Goal: Transaction & Acquisition: Obtain resource

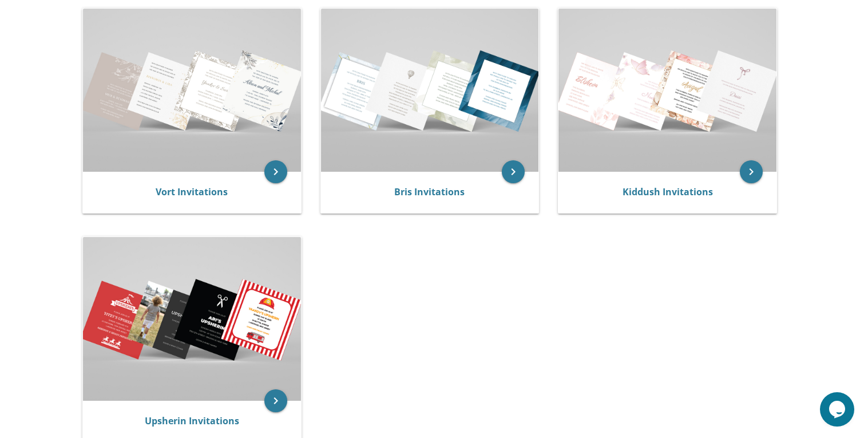
scroll to position [238, 0]
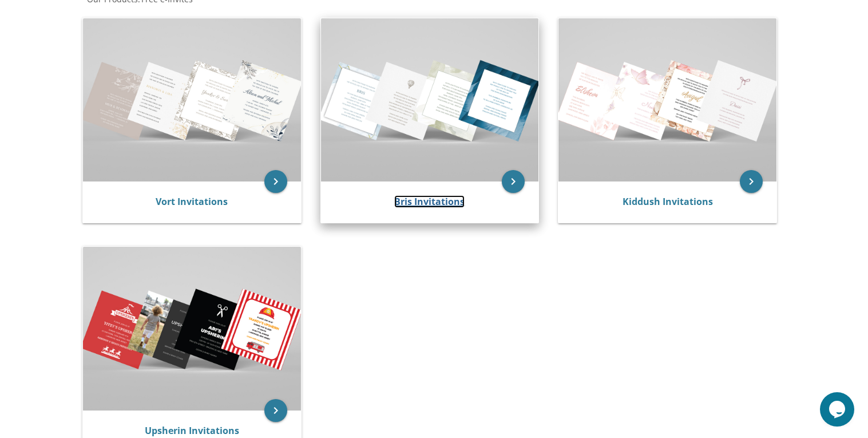
click at [438, 199] on link "Bris Invitations" at bounding box center [429, 201] width 70 height 13
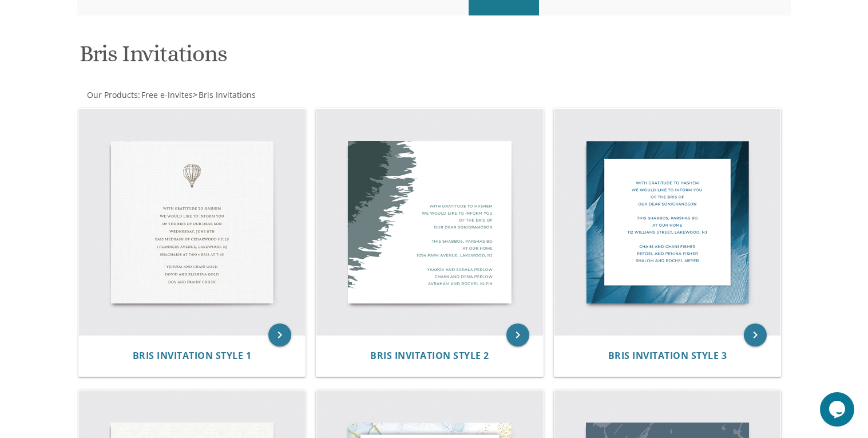
scroll to position [137, 0]
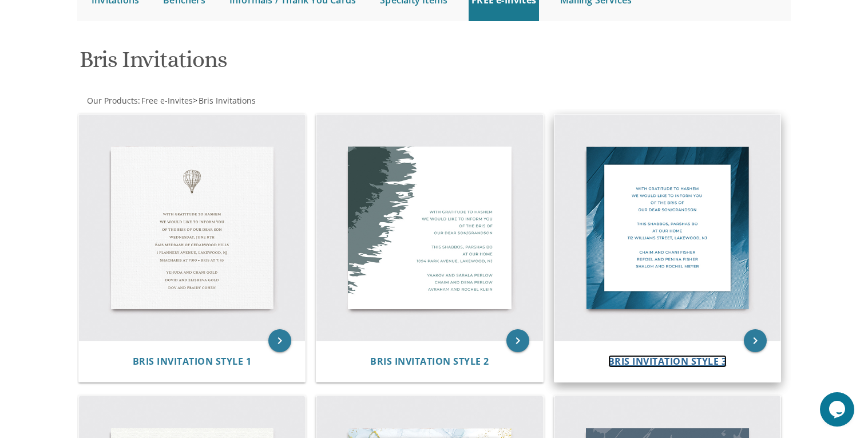
click at [650, 358] on span "Bris Invitation Style 3" at bounding box center [667, 361] width 119 height 13
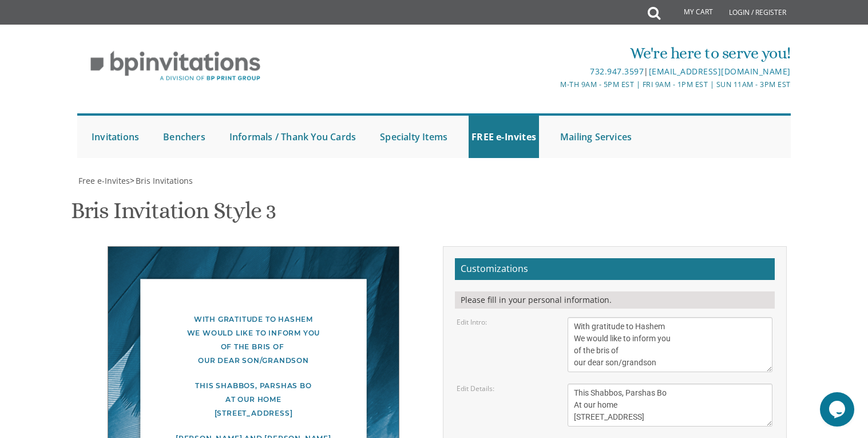
scroll to position [62, 0]
drag, startPoint x: 671, startPoint y: 299, endPoint x: 541, endPoint y: 256, distance: 136.2
click at [541, 317] on div "Edit Intro: With gratitude to Hashem We would like to inform you of the bris of…" at bounding box center [614, 344] width 333 height 55
paste textarea "ברוב שמחה והודאה להשי״ת אשר זיכנו, הננו להזמין את קרובינו וידידינו לשמוח עמנו"
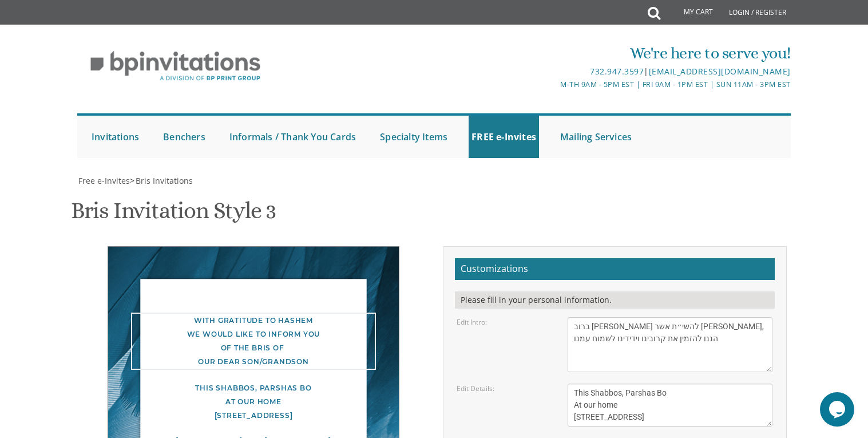
click at [709, 317] on textarea "With gratitude to Hashem We would like to inform you of the bris of our dear so…" at bounding box center [670, 344] width 205 height 55
click at [410, 260] on div "With gratitude to Hashem We would like to inform you of the bris of our dear so…" at bounding box center [254, 392] width 344 height 292
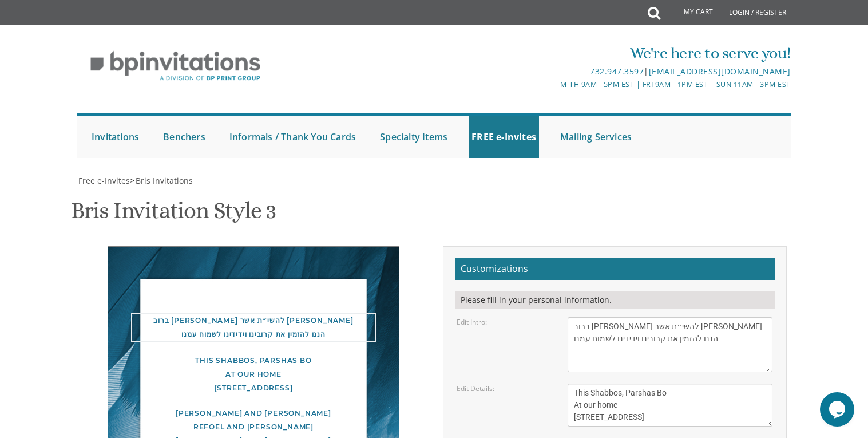
drag, startPoint x: 574, startPoint y: 271, endPoint x: 565, endPoint y: 279, distance: 12.5
click at [565, 317] on div "With gratitude to Hashem We would like to inform you of the bris of our dear so…" at bounding box center [670, 344] width 222 height 55
drag, startPoint x: 574, startPoint y: 267, endPoint x: 581, endPoint y: 264, distance: 7.2
click at [581, 317] on textarea "With gratitude to Hashem We would like to inform you of the bris of our dear so…" at bounding box center [670, 344] width 205 height 55
click at [576, 317] on textarea "With gratitude to Hashem We would like to inform you of the bris of our dear so…" at bounding box center [670, 344] width 205 height 55
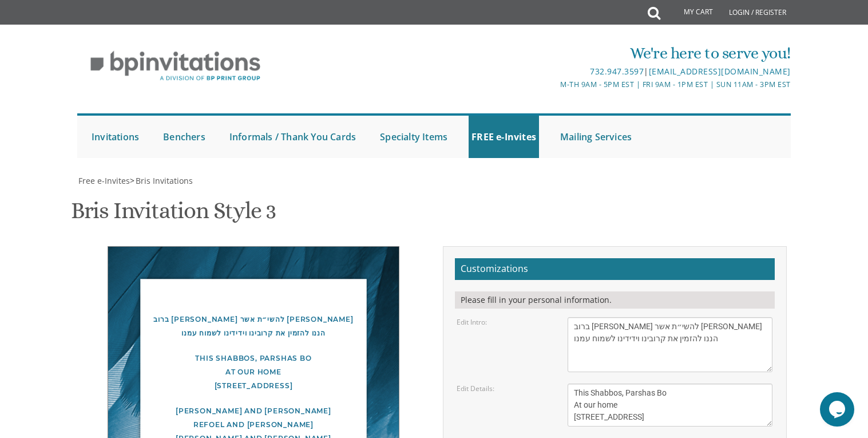
click at [501, 426] on form "Customizations Please fill in your personal information. Edit Intro: With grati…" at bounding box center [615, 420] width 320 height 324
click at [578, 317] on textarea "With gratitude to Hashem We would like to inform you of the bris of our dear so…" at bounding box center [670, 344] width 205 height 55
click at [574, 317] on textarea "With gratitude to Hashem We would like to inform you of the bris of our dear so…" at bounding box center [670, 344] width 205 height 55
click at [578, 317] on textarea "With gratitude to Hashem We would like to inform you of the bris of our dear so…" at bounding box center [670, 344] width 205 height 55
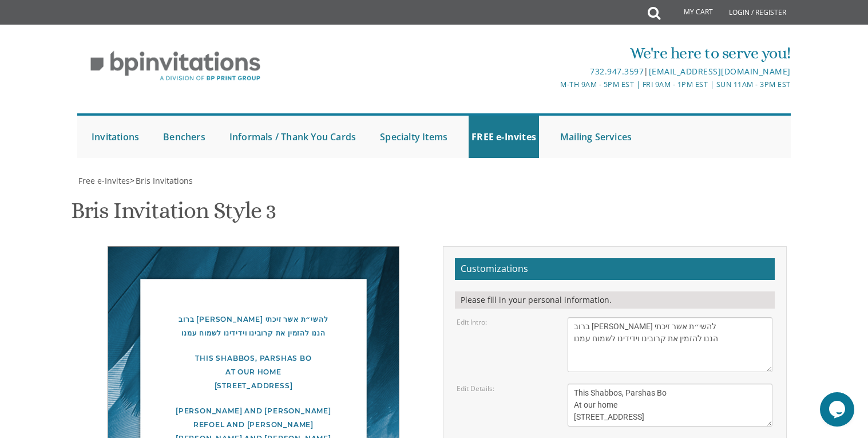
click at [147, 351] on div "This Shabbos, Parshas Bo At our home 100 Williams Street, Lakewood, NJ" at bounding box center [253, 371] width 245 height 41
drag, startPoint x: 573, startPoint y: 267, endPoint x: 609, endPoint y: 284, distance: 40.2
click at [574, 317] on textarea "With gratitude to Hashem We would like to inform you of the bris of our dear so…" at bounding box center [670, 344] width 205 height 55
click at [712, 317] on textarea "With gratitude to Hashem We would like to inform you of the bris of our dear so…" at bounding box center [670, 344] width 205 height 55
click at [431, 296] on div "ברוב שמחה והודאה להשי״ת אשר זיכתי הננו להזמין את קרובינו וידידינו לשמוח עמנו Th…" at bounding box center [253, 385] width 361 height 279
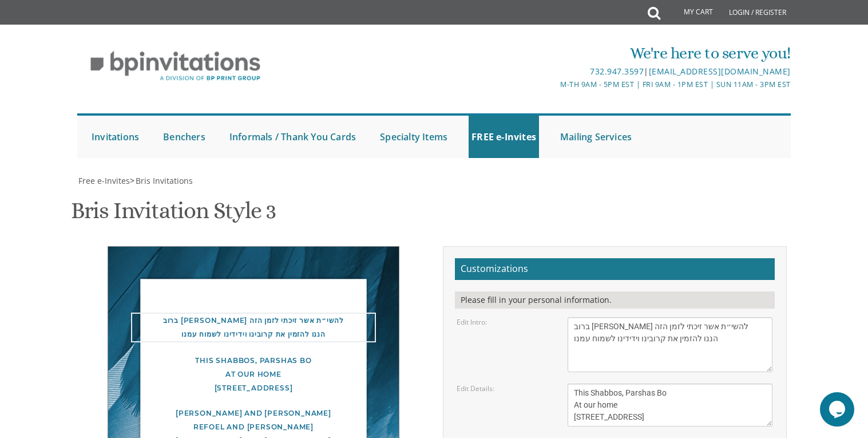
click at [578, 317] on textarea "With gratitude to Hashem We would like to inform you of the bris of our dear so…" at bounding box center [670, 344] width 205 height 55
click at [409, 292] on div "ברוב שמחה והודאה להשי״ת אשר זיכתי לזמן הזה הננו להזמין את קרובינו וידידינו לשמו…" at bounding box center [254, 378] width 344 height 265
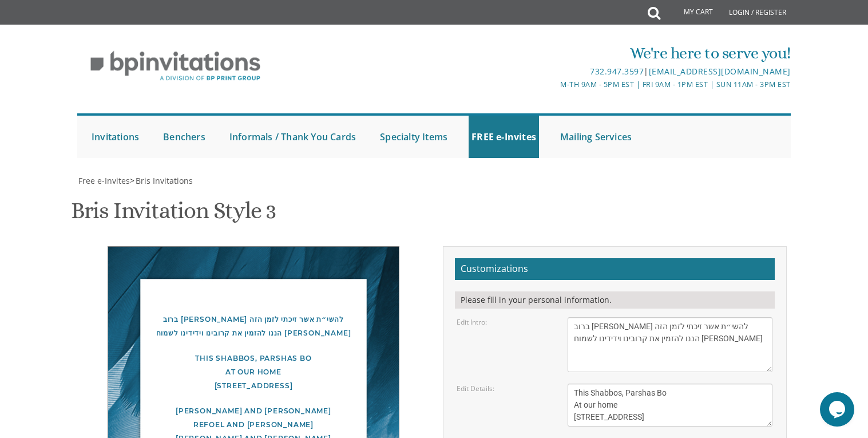
click at [357, 312] on div "ברוב שמחה והודאה להשי״ת אשר זיכתי לזמן הזה הננו להזמין את קרובינו וידידינו לשמו…" at bounding box center [253, 325] width 245 height 27
click at [641, 317] on textarea "With gratitude to Hashem We would like to inform you of the bris of our dear so…" at bounding box center [670, 344] width 205 height 55
click at [617, 317] on textarea "With gratitude to Hashem We would like to inform you of the bris of our dear so…" at bounding box center [670, 344] width 205 height 55
click at [368, 351] on div "This Shabbos, Parshas Bo At our home 100 Williams Street, Lakewood, NJ" at bounding box center [253, 371] width 245 height 41
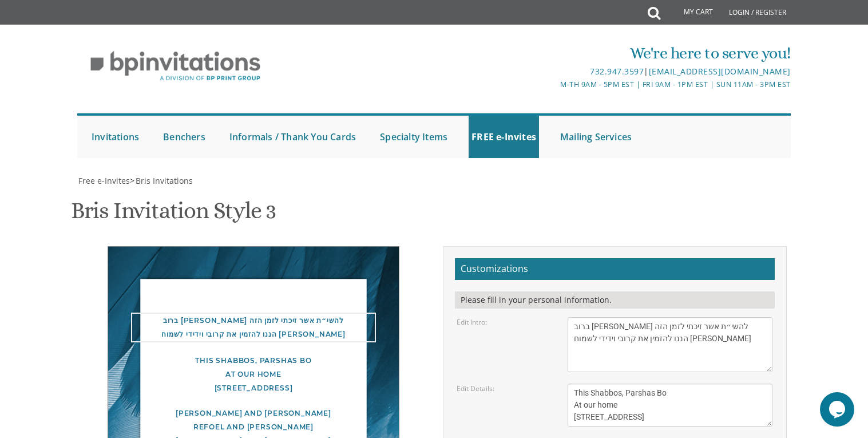
click at [588, 317] on textarea "With gratitude to Hashem We would like to inform you of the bris of our dear so…" at bounding box center [670, 344] width 205 height 55
click at [570, 317] on textarea "With gratitude to Hashem We would like to inform you of the bris of our dear so…" at bounding box center [670, 344] width 205 height 55
drag, startPoint x: 703, startPoint y: 259, endPoint x: 723, endPoint y: 267, distance: 21.6
click at [704, 317] on textarea "With gratitude to Hashem We would like to inform you of the bris of our dear so…" at bounding box center [670, 344] width 205 height 55
click at [513, 317] on div "Edit Intro: With gratitude to Hashem We would like to inform you of the bris of…" at bounding box center [614, 344] width 333 height 55
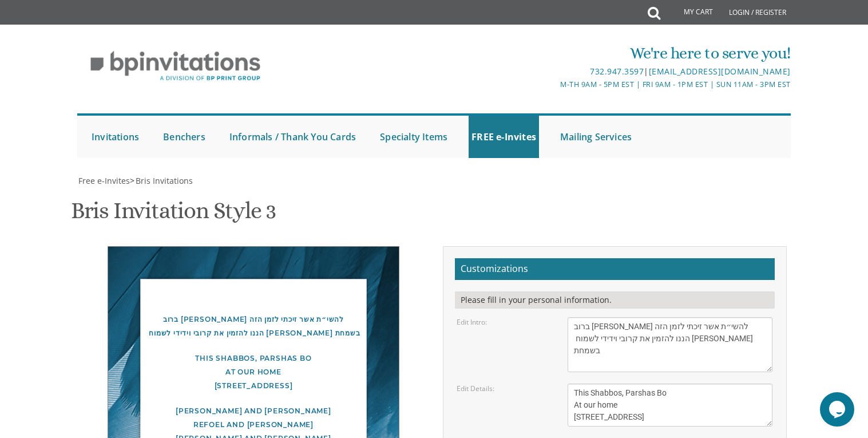
click at [607, 317] on textarea "With gratitude to Hashem We would like to inform you of the bris of our dear so…" at bounding box center [670, 344] width 205 height 55
click at [647, 317] on textarea "With gratitude to Hashem We would like to inform you of the bris of our dear so…" at bounding box center [670, 344] width 205 height 55
click at [574, 317] on textarea "With gratitude to Hashem We would like to inform you of the bris of our dear so…" at bounding box center [670, 344] width 205 height 55
click at [741, 317] on textarea "With gratitude to Hashem We would like to inform you of the bris of our dear so…" at bounding box center [670, 344] width 205 height 55
paste textarea "וואַכט־נאכט"
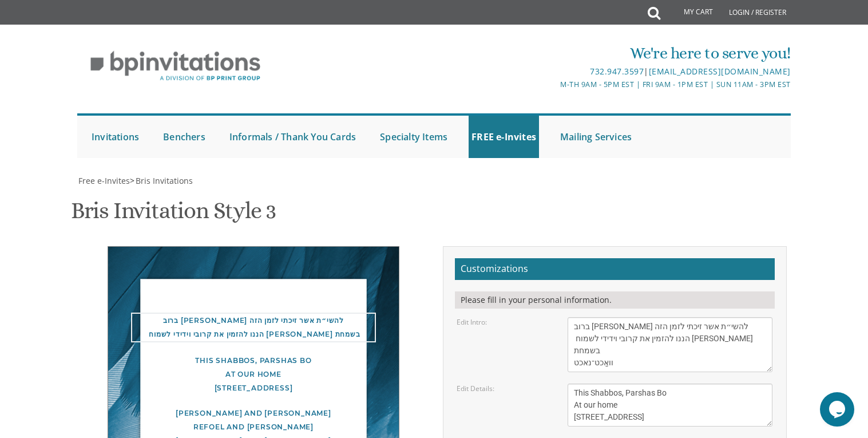
click at [497, 317] on div "Edit Intro: With gratitude to Hashem We would like to inform you of the bris of…" at bounding box center [614, 344] width 333 height 55
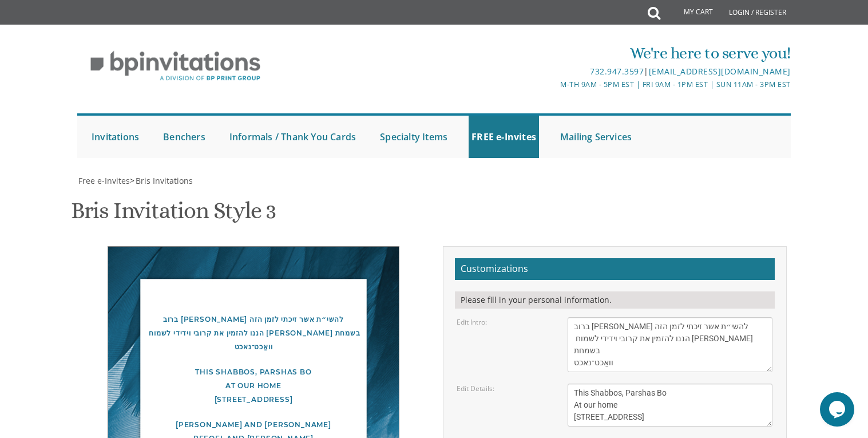
click at [625, 317] on textarea "With gratitude to Hashem We would like to inform you of the bris of our dear so…" at bounding box center [670, 344] width 205 height 55
click at [572, 317] on textarea "With gratitude to Hashem We would like to inform you of the bris of our dear so…" at bounding box center [670, 344] width 205 height 55
click at [431, 292] on div "ברוב שמחה והודאה להשי״ת אשר זיכתי לזמן הזה הננו להזמין את קרובי וידידי לשמוח עמ…" at bounding box center [253, 392] width 361 height 293
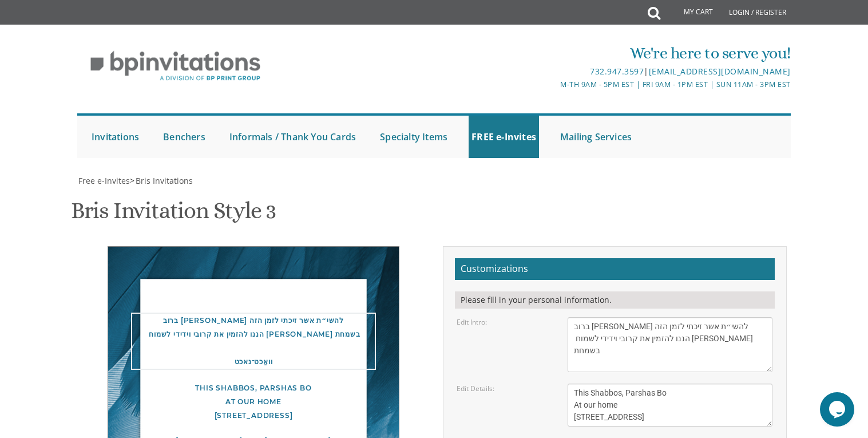
scroll to position [12, 0]
click at [596, 317] on textarea "With gratitude to Hashem We would like to inform you of the bris of our dear so…" at bounding box center [670, 344] width 205 height 55
click at [431, 246] on div "ברוב שמחה והודאה להשי״ת אשר זיכתי לזמן הזה הננו להזמין את קרובי וידידי לשמוח עמ…" at bounding box center [253, 399] width 361 height 307
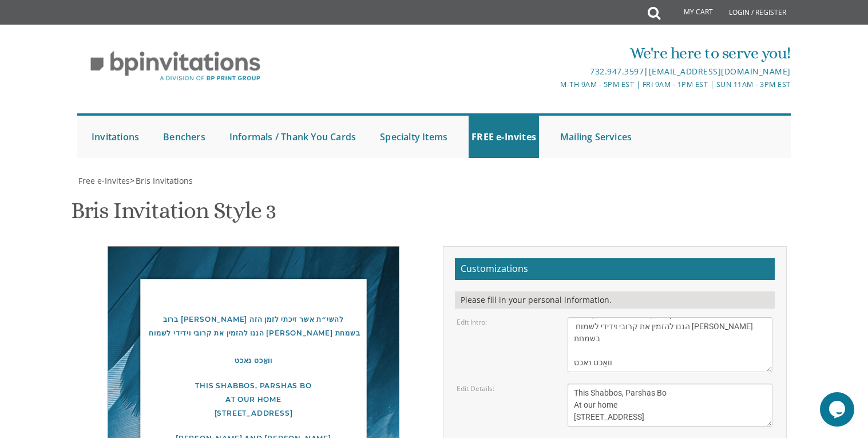
click at [617, 317] on textarea "With gratitude to Hashem We would like to inform you of the bris of our dear so…" at bounding box center [670, 344] width 205 height 55
click at [575, 317] on textarea "With gratitude to Hashem We would like to inform you of the bris of our dear so…" at bounding box center [670, 344] width 205 height 55
click at [573, 317] on textarea "With gratitude to Hashem We would like to inform you of the bris of our dear so…" at bounding box center [670, 344] width 205 height 55
click at [633, 317] on textarea "With gratitude to Hashem We would like to inform you of the bris of our dear so…" at bounding box center [670, 344] width 205 height 55
click at [573, 317] on textarea "With gratitude to Hashem We would like to inform you of the bris of our dear so…" at bounding box center [670, 344] width 205 height 55
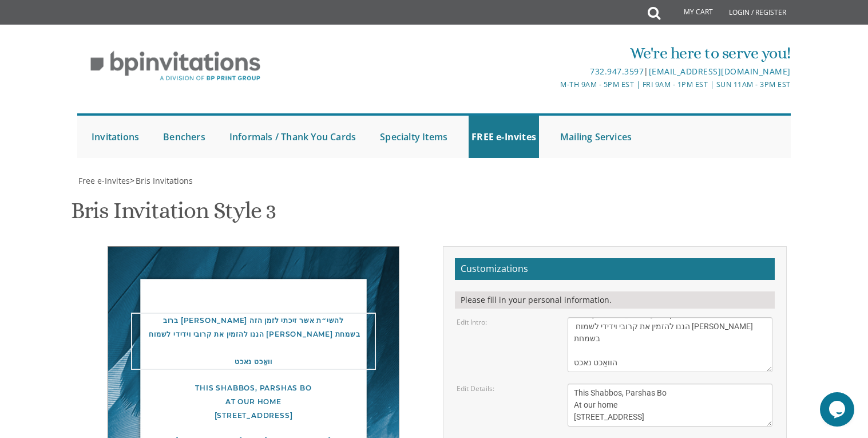
click at [389, 246] on div "ברוב שמחה והודאה להשי״ת אשר זיכתי לזמן הזה הננו להזמין את קרובי וידידי לשמוח עמ…" at bounding box center [254, 392] width 292 height 292
click at [608, 317] on textarea "With gratitude to Hashem We would like to inform you of the bris of our dear so…" at bounding box center [670, 344] width 205 height 55
type textarea "ברוב שמחה והודאה להשי״ת אשר זיכתי לזמן הזה הננו להזמין את קרובי וידידי לשמוח עמ…"
click at [407, 246] on div "ברוב שמחה והודאה להשי״ת אשר זיכתי לזמן הזה הננו להזמין את קרובי וידידי לשמוח עמ…" at bounding box center [254, 392] width 344 height 292
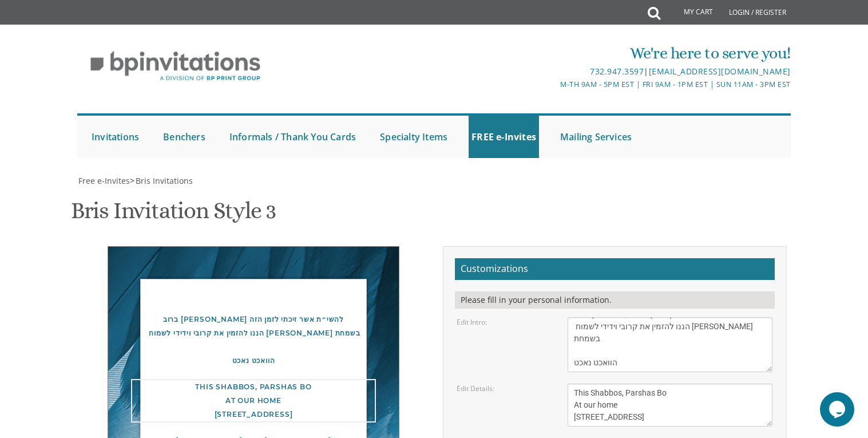
drag, startPoint x: 699, startPoint y: 229, endPoint x: 536, endPoint y: 201, distance: 165.5
click at [536, 383] on div "Edit Details: This Shabbos, Parshas Bo At our home 100 Williams Street, Lakewoo…" at bounding box center [614, 404] width 333 height 43
click at [720, 383] on textarea "This Shabbos, Parshas Bo At our home 100 Williams Street, Lakewood, NJ" at bounding box center [670, 404] width 205 height 43
click at [682, 383] on textarea "This Shabbos, Parshas Bo At our home 100 Williams Street, Lakewood, NJ" at bounding box center [670, 404] width 205 height 43
drag, startPoint x: 574, startPoint y: 203, endPoint x: 727, endPoint y: 243, distance: 158.1
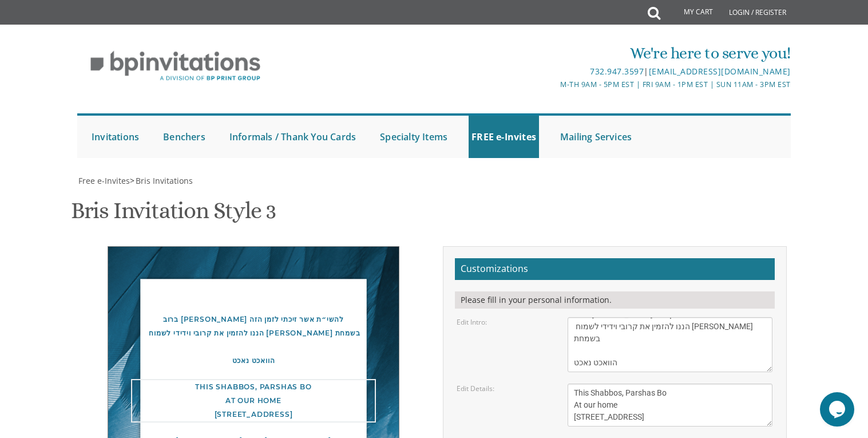
click at [727, 258] on form "Customizations Please fill in your personal information. Edit Intro: With grati…" at bounding box center [615, 420] width 320 height 324
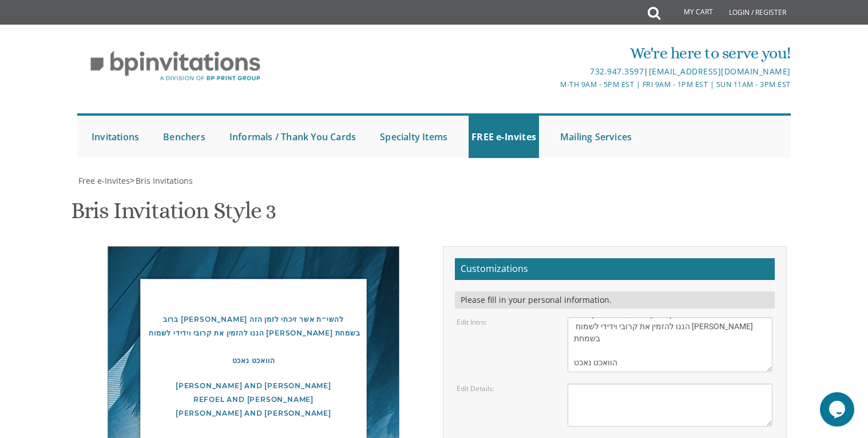
click at [423, 258] on div "ברוב שמחה והודאה להשי״ת אשר זיכתי לזמן הזה הננו להזמין את קרובי וידידי לשמוח עמ…" at bounding box center [254, 364] width 344 height 237
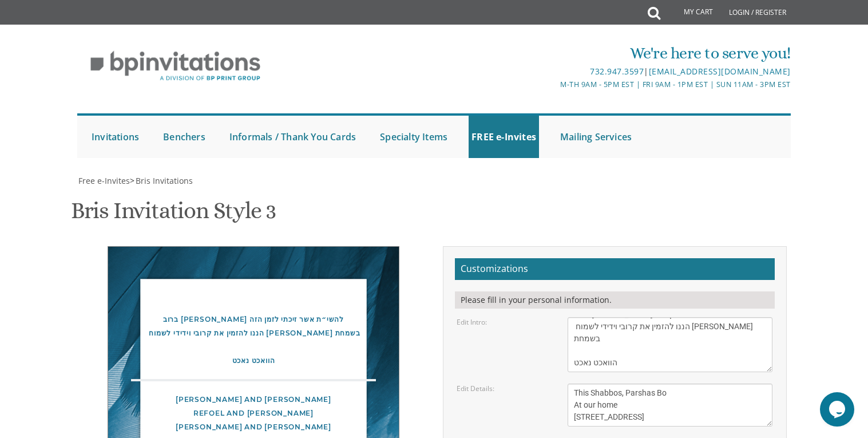
type textarea "This Shabbos, Parshas Bo At our home 100 Williams Street, Lakewood, NJ"
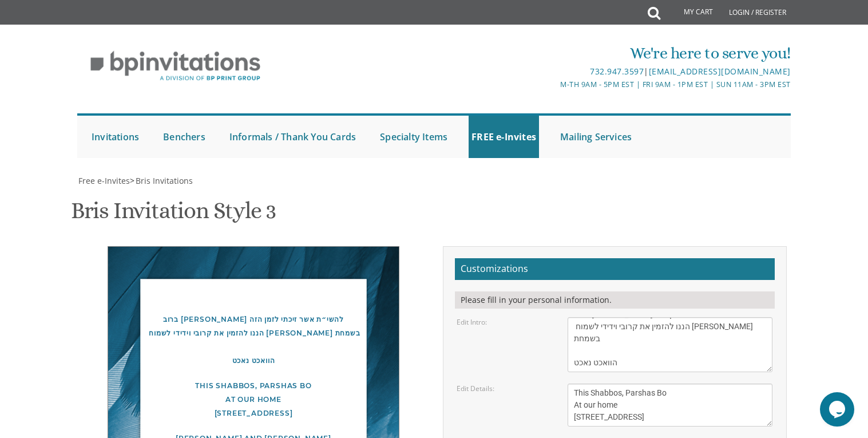
click at [417, 246] on div "ברוב שמחה והודאה להשי״ת אשר זיכתי לזמן הזה הננו להזמין את קרובי וידידי לשמוח עמ…" at bounding box center [254, 391] width 344 height 290
drag, startPoint x: 696, startPoint y: 224, endPoint x: 538, endPoint y: 197, distance: 159.7
click at [538, 383] on div "Edit Details: This Shabbos, Parshas Bo At our home 100 Williams Street, Lakewoo…" at bounding box center [614, 404] width 333 height 43
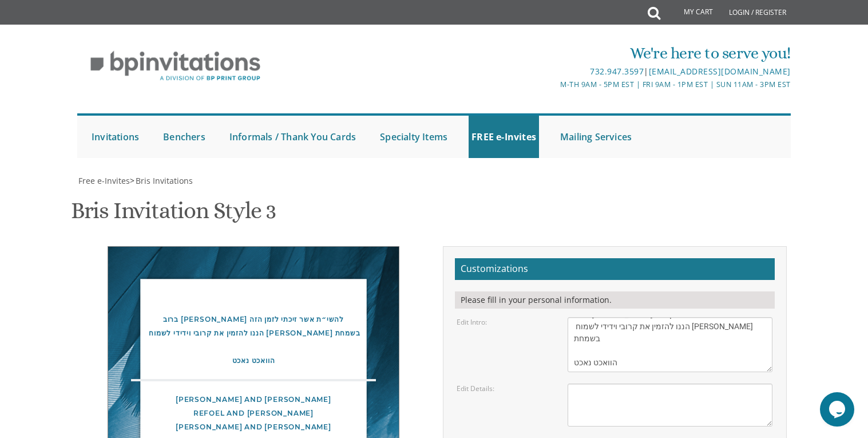
paste textarea "שיתקיים אי״ה בליל רביעי,"
click at [419, 264] on div "ברוב שמחה והודאה להשי״ת אשר זיכתי לזמן הזה הננו להזמין את קרובי וידידי לשמוח עמ…" at bounding box center [254, 371] width 344 height 251
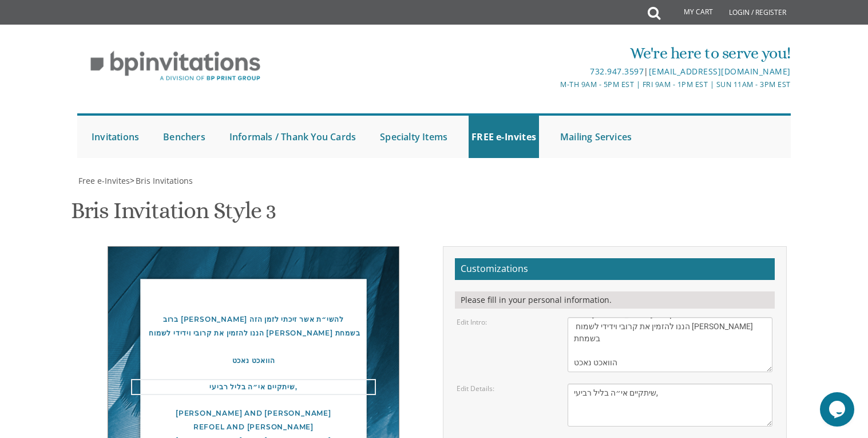
drag, startPoint x: 572, startPoint y: 203, endPoint x: 589, endPoint y: 203, distance: 17.2
click at [589, 383] on textarea "This Shabbos, Parshas Bo At our home 100 Williams Street, Lakewood, NJ" at bounding box center [670, 404] width 205 height 43
click at [644, 383] on textarea "This Shabbos, Parshas Bo At our home 100 Williams Street, Lakewood, NJ" at bounding box center [670, 404] width 205 height 43
click at [573, 383] on textarea "This Shabbos, Parshas Bo At our home 100 Williams Street, Lakewood, NJ" at bounding box center [670, 404] width 205 height 43
click at [399, 332] on div "ברוב שמחה והודאה להשי״ת אשר זיכתי לזמן הזה הננו להזמין את קרובי וידידי לשמוח עמ…" at bounding box center [434, 424] width 722 height 356
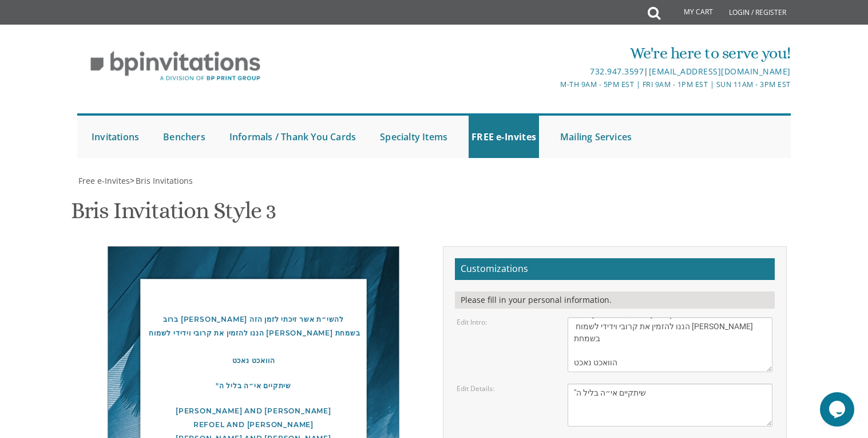
click at [573, 383] on textarea "This Shabbos, Parshas Bo At our home 100 Williams Street, Lakewood, NJ" at bounding box center [670, 404] width 205 height 43
click at [652, 383] on textarea "This Shabbos, Parshas Bo At our home 100 Williams Street, Lakewood, NJ" at bounding box center [670, 404] width 205 height 43
click at [572, 383] on textarea "This Shabbos, Parshas Bo At our home 100 Williams Street, Lakewood, NJ" at bounding box center [670, 404] width 205 height 43
click at [576, 383] on textarea "This Shabbos, Parshas Bo At our home 100 Williams Street, Lakewood, NJ" at bounding box center [670, 404] width 205 height 43
click at [670, 383] on textarea "This Shabbos, Parshas Bo At our home 100 Williams Street, Lakewood, NJ" at bounding box center [670, 404] width 205 height 43
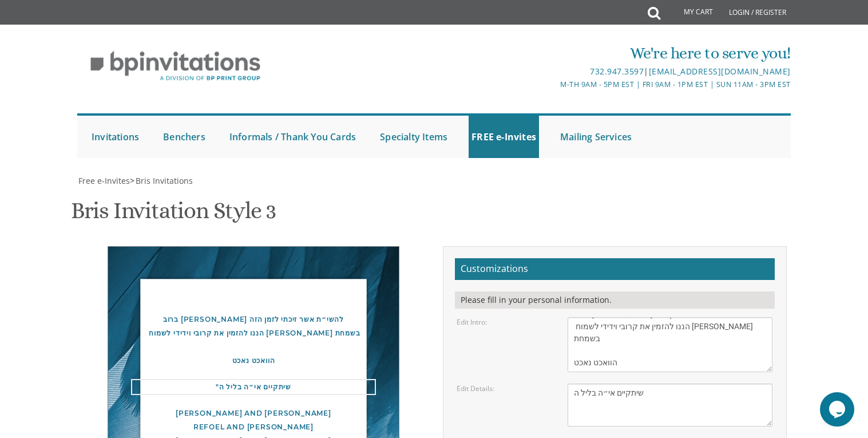
click at [575, 383] on textarea "This Shabbos, Parshas Bo At our home 100 Williams Street, Lakewood, NJ" at bounding box center [670, 404] width 205 height 43
click at [407, 274] on div "ברוב שמחה והודאה להשי״ת אשר זיכתי לזמן הזה הננו להזמין את קרובי וידידי לשמוח עמ…" at bounding box center [254, 377] width 344 height 263
click at [588, 383] on textarea "This Shabbos, Parshas Bo At our home 100 Williams Street, Lakewood, NJ" at bounding box center [670, 404] width 205 height 43
click at [577, 383] on textarea "This Shabbos, Parshas Bo At our home 100 Williams Street, Lakewood, NJ" at bounding box center [670, 404] width 205 height 43
click at [661, 383] on textarea "This Shabbos, Parshas Bo At our home 100 Williams Street, Lakewood, NJ" at bounding box center [670, 404] width 205 height 43
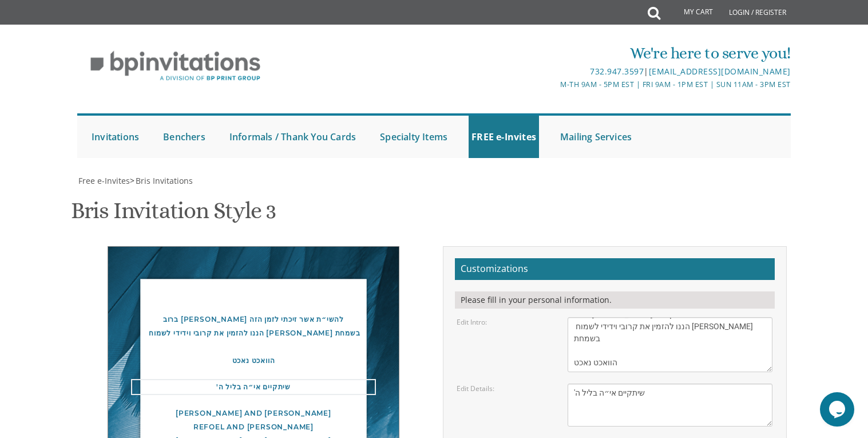
paste textarea "67 Havens Avenue (basement) 🕣 8:30 PM"
click at [584, 383] on textarea "This Shabbos, Parshas Bo At our home 100 Williams Street, Lakewood, NJ" at bounding box center [670, 404] width 205 height 43
click at [416, 262] on div "ברוב שמחה והודאה להשי״ת אשר זיכתי לזמן הזה הננו להזמין את קרובי וידידי לשמוח עמ…" at bounding box center [254, 378] width 344 height 265
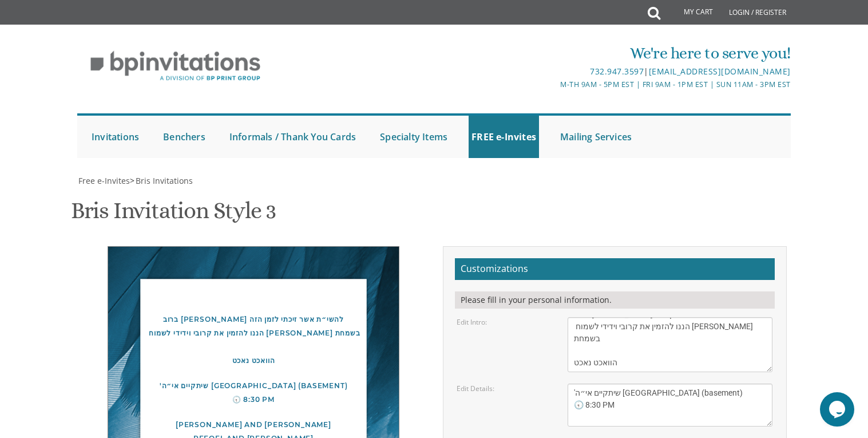
click at [658, 383] on textarea "This Shabbos, Parshas Bo At our home 100 Williams Street, Lakewood, NJ" at bounding box center [670, 404] width 205 height 43
click at [584, 383] on textarea "This Shabbos, Parshas Bo At our home 100 Williams Street, Lakewood, NJ" at bounding box center [670, 404] width 205 height 43
click at [586, 383] on textarea "This Shabbos, Parshas Bo At our home 100 Williams Street, Lakewood, NJ" at bounding box center [670, 404] width 205 height 43
click at [584, 383] on textarea "This Shabbos, Parshas Bo At our home 100 Williams Street, Lakewood, NJ" at bounding box center [670, 404] width 205 height 43
click at [586, 383] on textarea "This Shabbos, Parshas Bo At our home 100 Williams Street, Lakewood, NJ" at bounding box center [670, 404] width 205 height 43
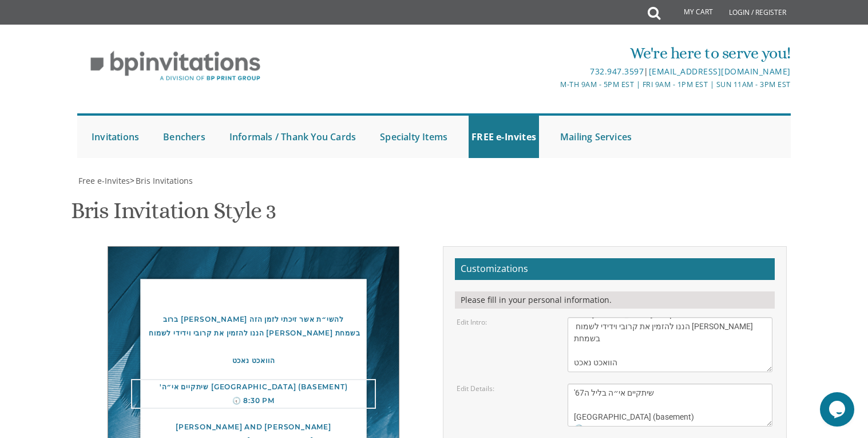
click at [585, 383] on textarea "This Shabbos, Parshas Bo At our home 100 Williams Street, Lakewood, NJ" at bounding box center [670, 404] width 205 height 43
click at [588, 383] on textarea "This Shabbos, Parshas Bo At our home 100 Williams Street, Lakewood, NJ" at bounding box center [670, 404] width 205 height 43
drag, startPoint x: 586, startPoint y: 200, endPoint x: 580, endPoint y: 201, distance: 6.4
click at [580, 383] on textarea "This Shabbos, Parshas Bo At our home 100 Williams Street, Lakewood, NJ" at bounding box center [670, 404] width 205 height 43
click at [575, 383] on textarea "This Shabbos, Parshas Bo At our home 100 Williams Street, Lakewood, NJ" at bounding box center [670, 404] width 205 height 43
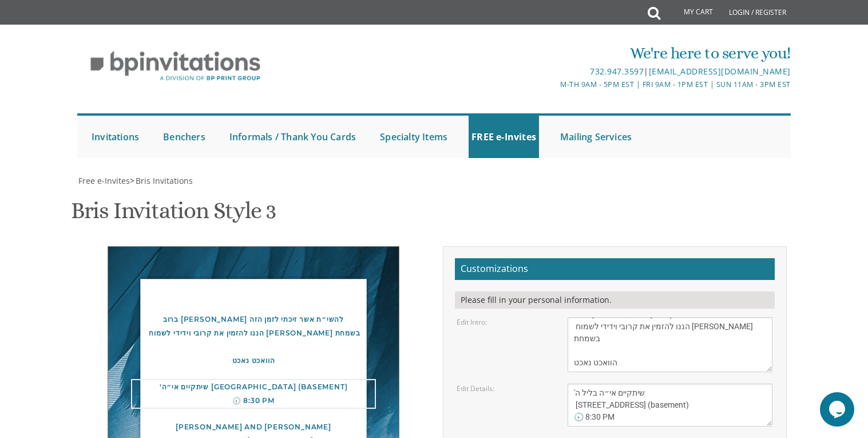
click at [646, 383] on textarea "This Shabbos, Parshas Bo At our home 100 Williams Street, Lakewood, NJ" at bounding box center [670, 404] width 205 height 43
click at [354, 420] on div "Chaim and Chani Fisher Refoel and Penina Fisher Shalom and Rochel Meyer" at bounding box center [253, 440] width 245 height 41
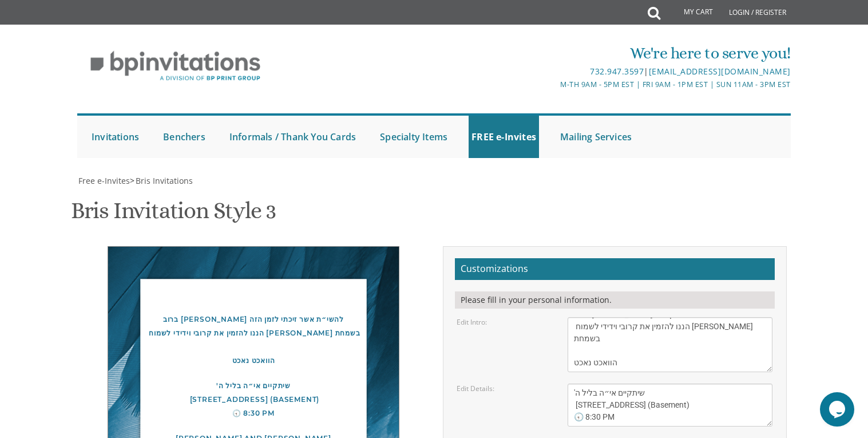
scroll to position [221, 0]
click at [639, 383] on textarea "This Shabbos, Parshas Bo At our home 100 Williams Street, Lakewood, NJ" at bounding box center [670, 404] width 205 height 43
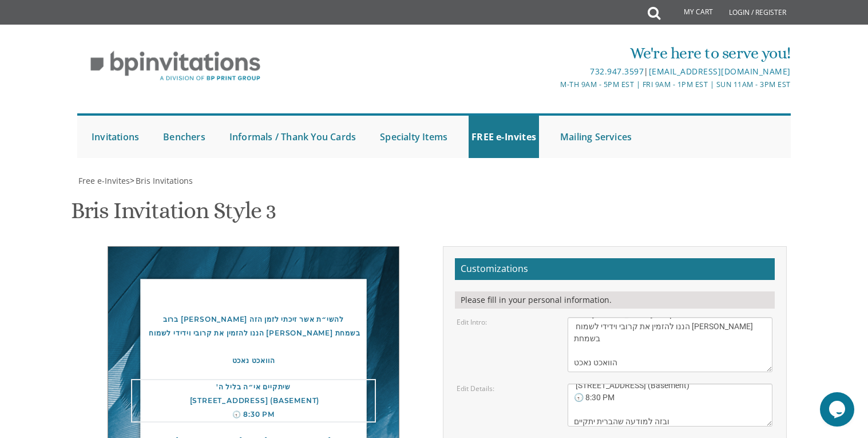
click at [386, 263] on div "ברוב שמחה והודאה להשי״ת אשר זיכתי לזמן הזה הננו להזמין את קרובי וידידי לשמוח עמ…" at bounding box center [254, 392] width 292 height 292
click at [572, 383] on textarea "This Shabbos, Parshas Bo At our home 100 Williams Street, Lakewood, NJ" at bounding box center [670, 404] width 205 height 43
click at [576, 383] on textarea "This Shabbos, Parshas Bo At our home 100 Williams Street, Lakewood, NJ" at bounding box center [670, 404] width 205 height 43
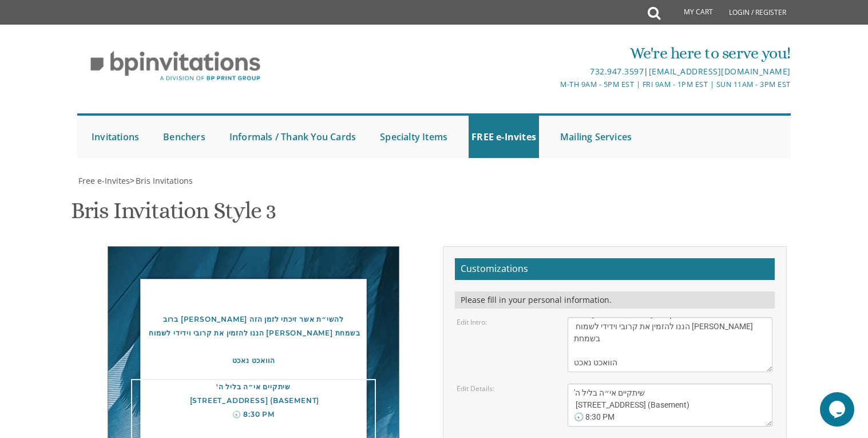
click at [656, 383] on textarea "This Shabbos, Parshas Bo At our home 100 Williams Street, Lakewood, NJ" at bounding box center [670, 404] width 205 height 43
click at [623, 383] on textarea "This Shabbos, Parshas Bo At our home 100 Williams Street, Lakewood, NJ" at bounding box center [670, 404] width 205 height 43
click at [573, 383] on textarea "This Shabbos, Parshas Bo At our home 100 Williams Street, Lakewood, NJ" at bounding box center [670, 404] width 205 height 43
click at [344, 342] on div "ברוב שמחה והודאה להשי״ת אשר זיכתי לזמן הזה הננו להזמין את קרובי וידידי לשמוח עמ…" at bounding box center [434, 424] width 722 height 356
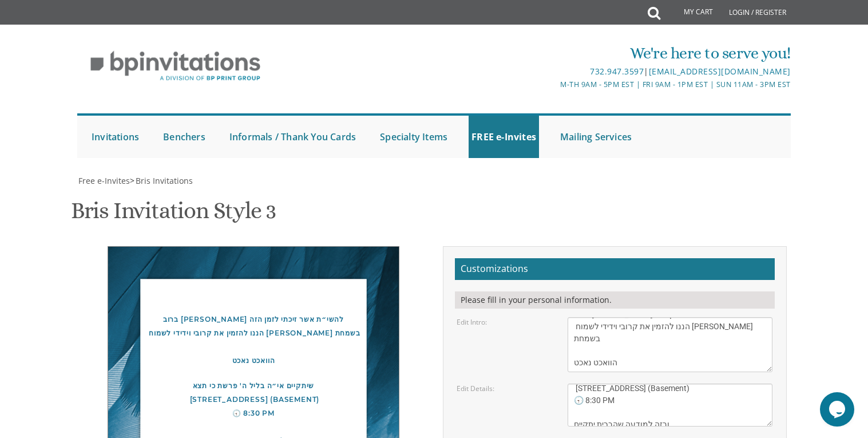
scroll to position [24, 0]
drag, startPoint x: 572, startPoint y: 171, endPoint x: 582, endPoint y: 176, distance: 11.8
click at [571, 383] on textarea "This Shabbos, Parshas Bo At our home 100 Williams Street, Lakewood, NJ" at bounding box center [670, 404] width 205 height 43
click at [702, 383] on textarea "This Shabbos, Parshas Bo At our home 100 Williams Street, Lakewood, NJ" at bounding box center [670, 404] width 205 height 43
click at [420, 300] on div "ברוב שמחה והודאה להשי״ת אשר זיכתי לזמן הזה הננו להזמין את קרובי וידידי לשמוח עמ…" at bounding box center [254, 406] width 344 height 320
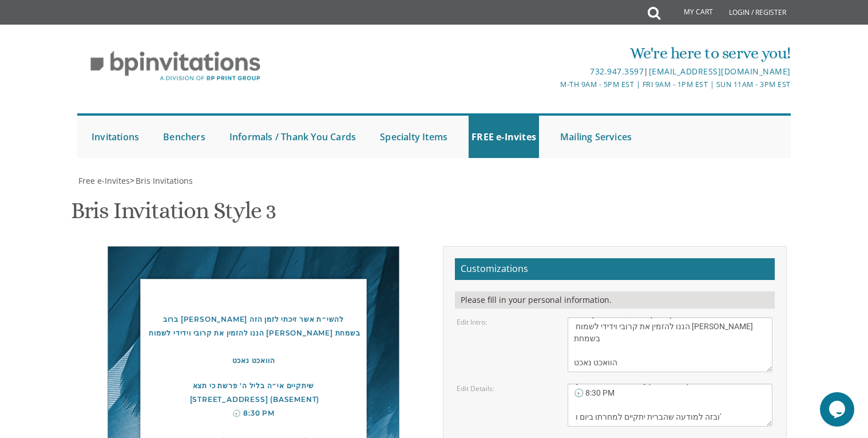
click at [576, 383] on textarea "This Shabbos, Parshas Bo At our home 100 Williams Street, Lakewood, NJ" at bounding box center [670, 404] width 205 height 43
drag, startPoint x: 731, startPoint y: 172, endPoint x: 722, endPoint y: 167, distance: 10.8
click at [722, 383] on textarea "This Shabbos, Parshas Bo At our home 100 Williams Street, Lakewood, NJ" at bounding box center [670, 404] width 205 height 43
click at [576, 383] on textarea "This Shabbos, Parshas Bo At our home 100 Williams Street, Lakewood, NJ" at bounding box center [670, 404] width 205 height 43
click at [425, 246] on div "ברוב שמחה והודאה להשי״ת אשר זיכתי לזמן הזה הננו להזמין את קרובי וידידי לשמוח עמ…" at bounding box center [254, 406] width 344 height 320
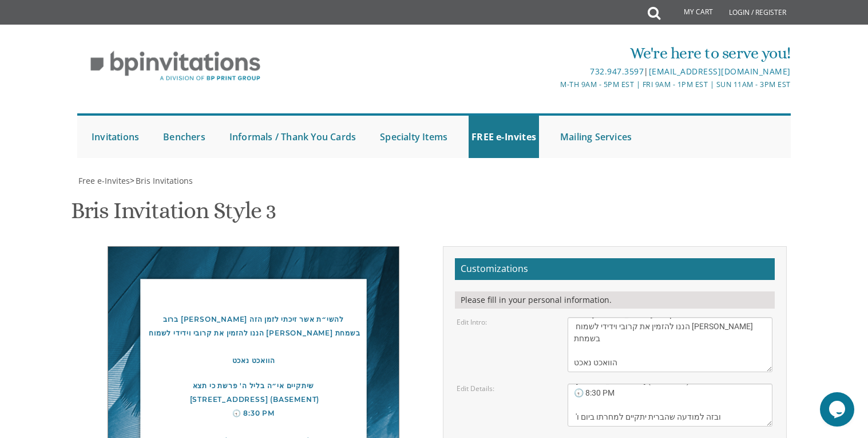
click at [574, 383] on textarea "This Shabbos, Parshas Bo At our home 100 Williams Street, Lakewood, NJ" at bounding box center [670, 404] width 205 height 43
click at [408, 246] on div "ברוב שמחה והודאה להשי״ת אשר זיכתי לזמן הזה הננו להזמין את קרובי וידידי לשמוח עמ…" at bounding box center [254, 411] width 344 height 331
click at [572, 383] on textarea "This Shabbos, Parshas Bo At our home 100 Williams Street, Lakewood, NJ" at bounding box center [670, 404] width 205 height 43
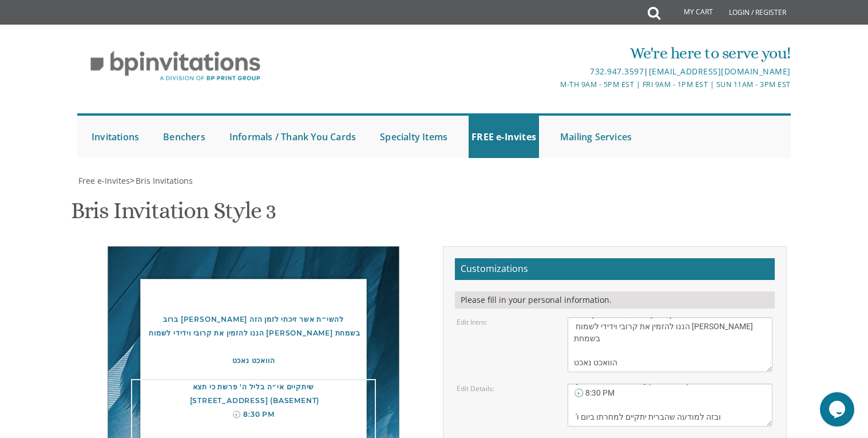
click at [736, 383] on textarea "This Shabbos, Parshas Bo At our home 100 Williams Street, Lakewood, NJ" at bounding box center [670, 404] width 205 height 43
click at [405, 246] on div "ברוב שמחה והודאה להשי״ת אשר זיכתי לזמן הזה הננו להזמין את קרובי וידידי לשמוח עמ…" at bounding box center [254, 413] width 344 height 334
click at [585, 383] on textarea "This Shabbos, Parshas Bo At our home 100 Williams Street, Lakewood, NJ" at bounding box center [670, 404] width 205 height 43
paste textarea "שערי תפילה"
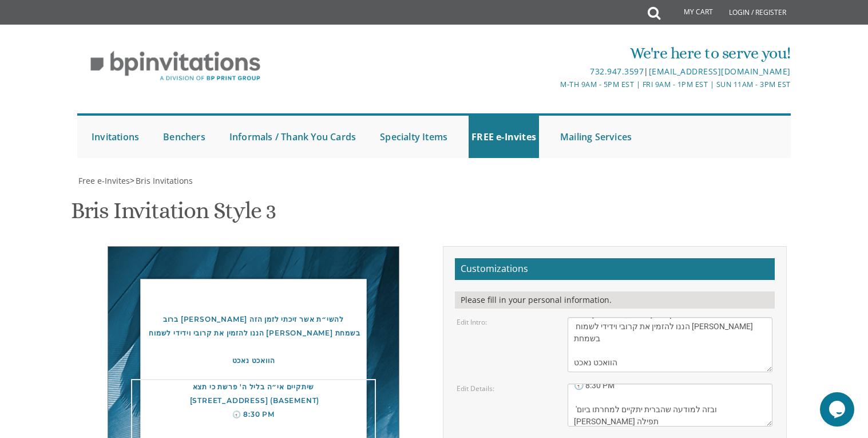
scroll to position [24, 0]
click at [618, 383] on textarea "This Shabbos, Parshas Bo At our home 100 Williams Street, Lakewood, NJ" at bounding box center [670, 404] width 205 height 43
click at [616, 383] on textarea "This Shabbos, Parshas Bo At our home 100 Williams Street, Lakewood, NJ" at bounding box center [670, 404] width 205 height 43
click at [410, 249] on div "ברוב שמחה והודאה להשי״ת אשר זיכתי לזמן הזה הננו להזמין את קרובי וידידי לשמוח עמ…" at bounding box center [254, 406] width 344 height 320
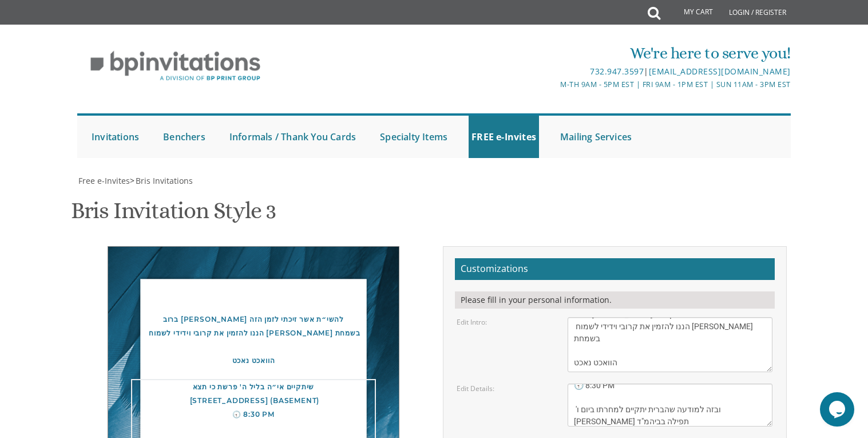
scroll to position [35, 0]
drag, startPoint x: 570, startPoint y: 171, endPoint x: 603, endPoint y: 175, distance: 32.9
click at [603, 383] on textarea "This Shabbos, Parshas Bo At our home 100 Williams Street, Lakewood, NJ" at bounding box center [670, 404] width 205 height 43
click at [620, 383] on textarea "This Shabbos, Parshas Bo At our home 100 Williams Street, Lakewood, NJ" at bounding box center [670, 404] width 205 height 43
paste textarea "בביהמ"ד"
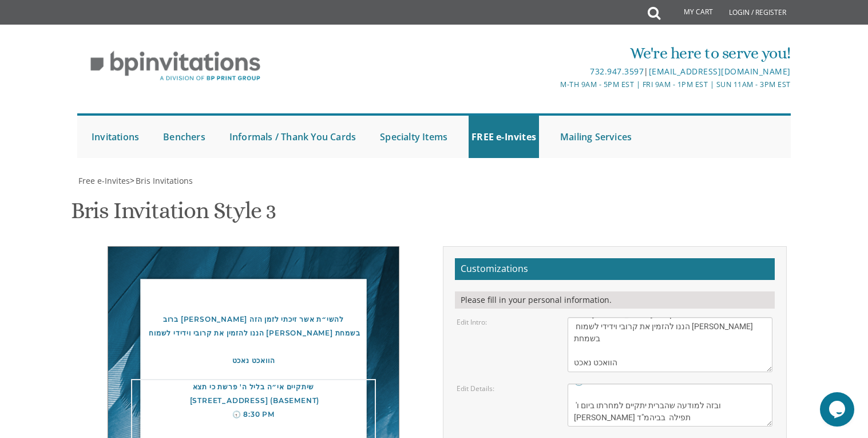
drag, startPoint x: 603, startPoint y: 172, endPoint x: 569, endPoint y: 167, distance: 34.2
click at [569, 383] on textarea "This Shabbos, Parshas Bo At our home 100 Williams Street, Lakewood, NJ" at bounding box center [670, 404] width 205 height 43
click at [572, 383] on textarea "This Shabbos, Parshas Bo At our home 100 Williams Street, Lakewood, NJ" at bounding box center [670, 404] width 205 height 43
paste textarea "ביהמ"ד"
click at [101, 246] on div "ברוב שמחה והודאה להשי״ת אשר זיכתי לזמן הזה הננו להזמין את קרובי וידידי לשמוח עמ…" at bounding box center [254, 413] width 344 height 334
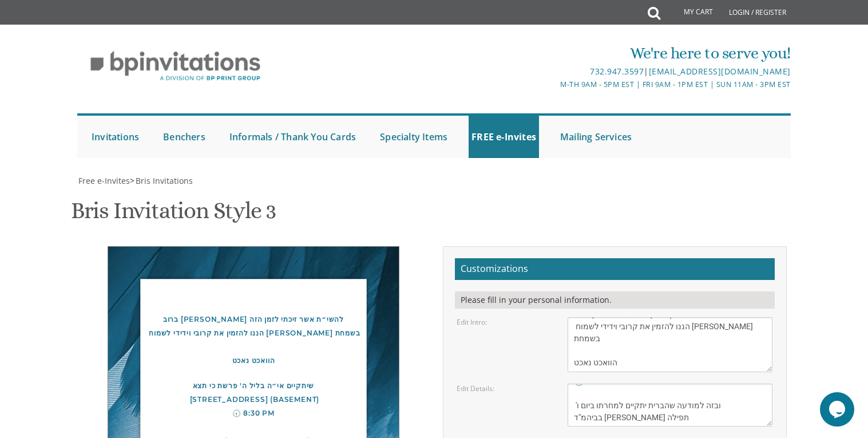
click at [666, 383] on textarea "This Shabbos, Parshas Bo At our home 100 Williams Street, Lakewood, NJ" at bounding box center [670, 404] width 205 height 43
paste textarea "51 Turin Ave"
type textarea "שיתקיים אי״ה בליל ה' פרשת כי תצא 67 Havens Avenue (Basement) 🕣 8:30 PM 'ובזה למ…"
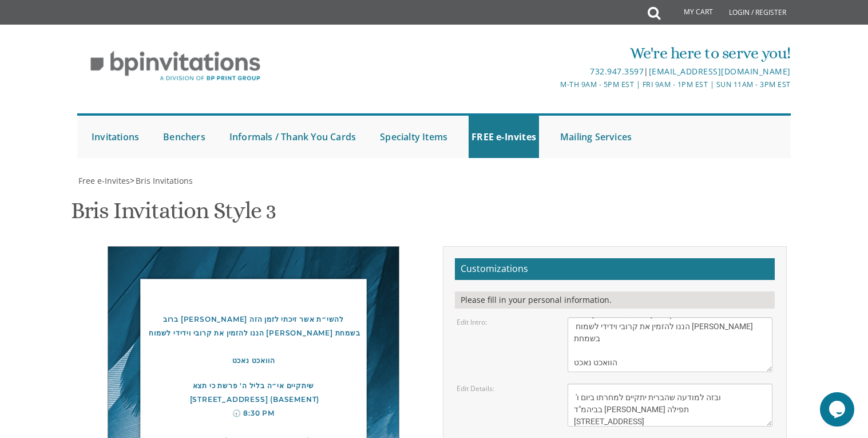
drag, startPoint x: 685, startPoint y: 226, endPoint x: 560, endPoint y: 183, distance: 132.1
click at [561, 258] on form "Customizations Please fill in your personal information. Edit Intro: With grati…" at bounding box center [615, 420] width 320 height 324
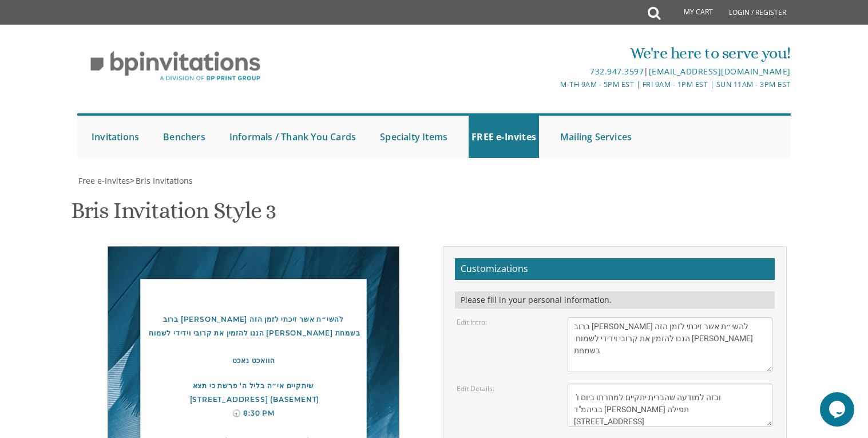
click at [663, 383] on textarea "This Shabbos, Parshas Bo At our home 100 Williams Street, Lakewood, NJ" at bounding box center [670, 404] width 205 height 43
click at [662, 383] on textarea "This Shabbos, Parshas Bo At our home 100 Williams Street, Lakewood, NJ" at bounding box center [670, 404] width 205 height 43
type textarea "שיתקיים אי״ה בליל ה' פרשת כי תצא 67 Havens Avenue (Basement) 🕣 8:30 PM 'ובזה למ…"
click at [387, 326] on div "ברוב שמחה והודאה להשי״ת אשר זיכתי לזמן הזה הננו להזמין את קרובי וידידי לשמוח עמ…" at bounding box center [434, 424] width 722 height 356
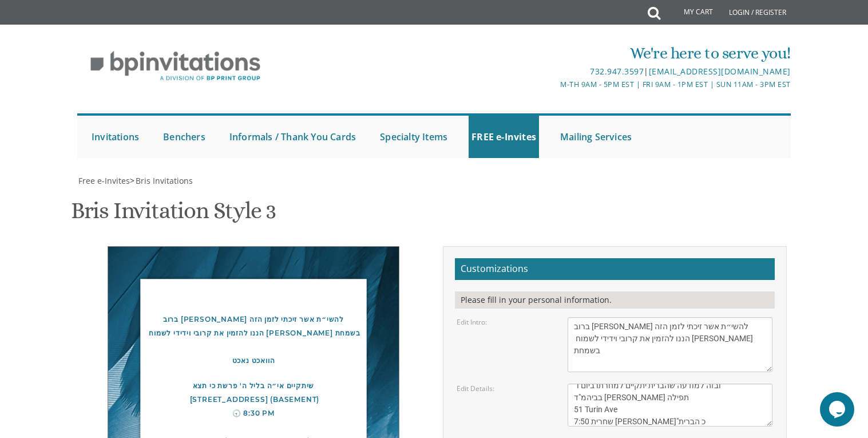
scroll to position [247, 0]
type textarea "יכגדקגראכאעי"
click at [329, 342] on div "ברוב שמחה והודאה להשי״ת אשר זיכתי לזמן הזה הננו להזמין את קרובי וידידי לשמוח עמ…" at bounding box center [434, 424] width 722 height 356
drag, startPoint x: 637, startPoint y: 206, endPoint x: 527, endPoint y: 195, distance: 111.0
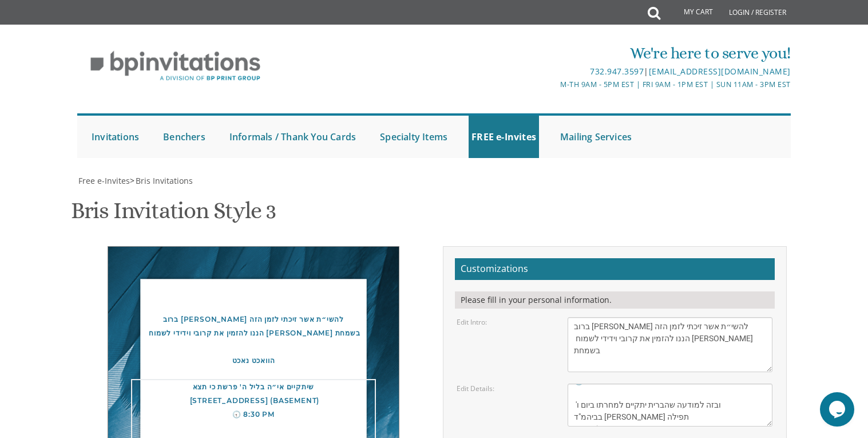
click at [738, 383] on textarea "This Shabbos, Parshas Bo At our home 100 Williams Street, Lakewood, NJ" at bounding box center [670, 404] width 205 height 43
click at [574, 383] on textarea "This Shabbos, Parshas Bo At our home 100 Williams Street, Lakewood, NJ" at bounding box center [670, 404] width 205 height 43
type textarea "שיתקיים אי״ה בליל ה' פרשת כי תצא 67 Havens Avenue (Basement) 🕣 8:30 PM 'ובזה למ…"
click at [339, 348] on div "ברוב שמחה והודאה להשי״ת אשר זיכתי לזמן הזה הננו להזמין את קרובי וידידי לשמוח עמ…" at bounding box center [434, 424] width 722 height 356
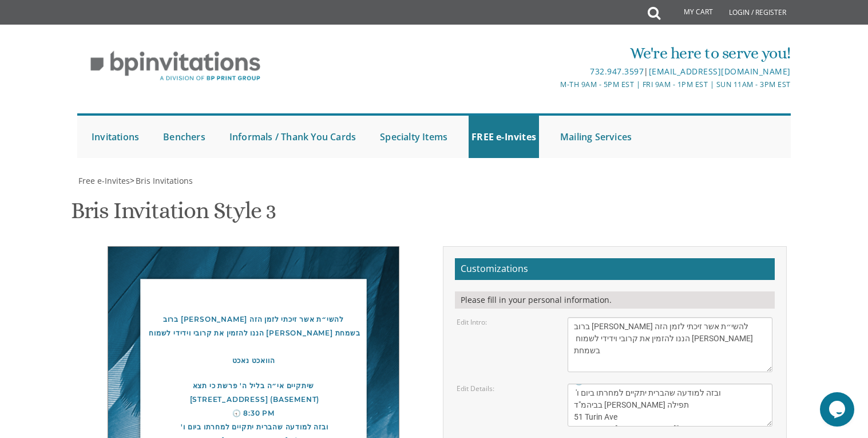
drag, startPoint x: 647, startPoint y: 207, endPoint x: 532, endPoint y: 198, distance: 115.3
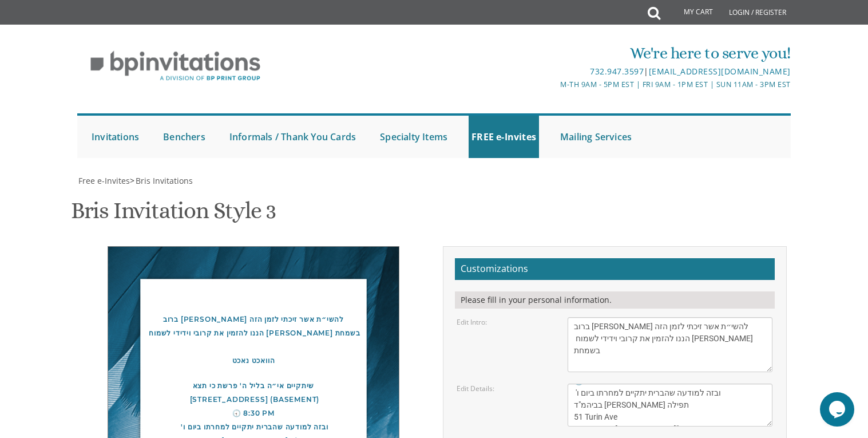
type textarea "פינחס יהודה בראך"
click at [367, 332] on div "ברוב שמחה והודאה להשי״ת אשר זיכתי לזמן הזה הננו להזמין את קרובי וידידי לשמוח עמ…" at bounding box center [253, 412] width 361 height 332
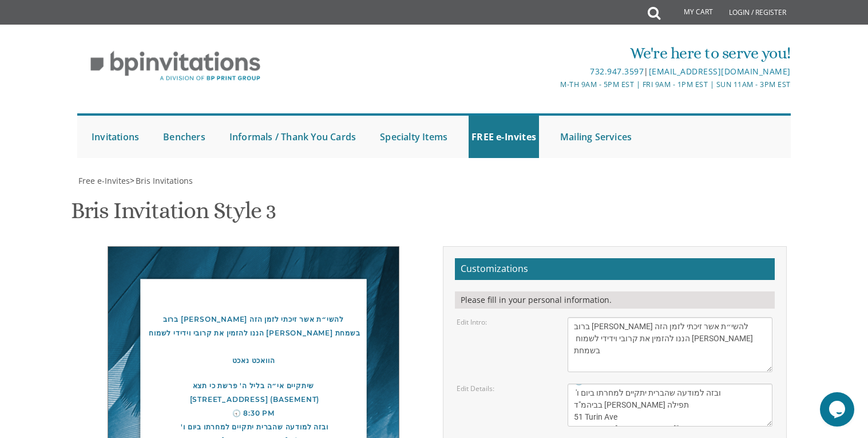
type input "ד"
type input "simchabrach25@gmail.com"
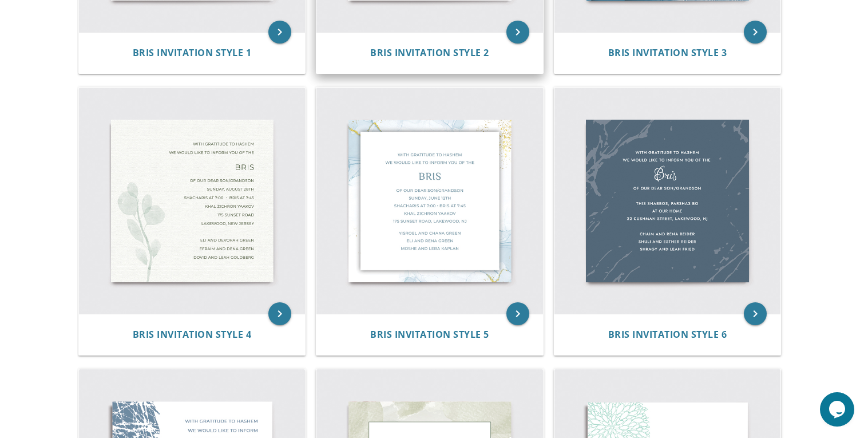
scroll to position [462, 0]
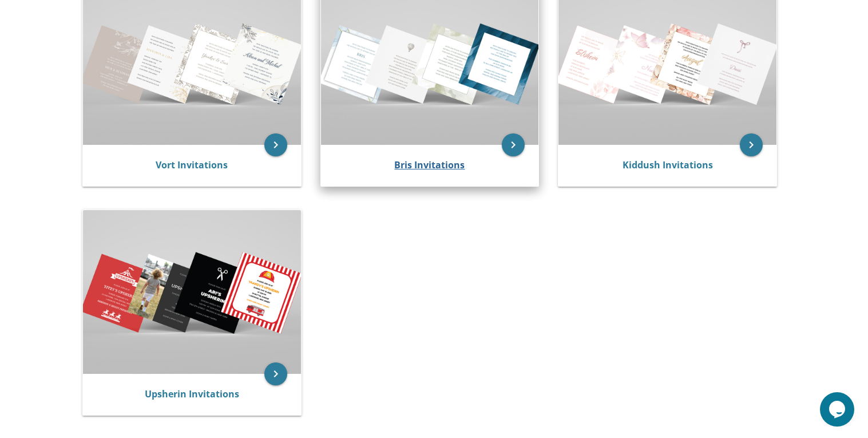
scroll to position [274, 0]
click at [423, 161] on link "Bris Invitations" at bounding box center [429, 165] width 70 height 13
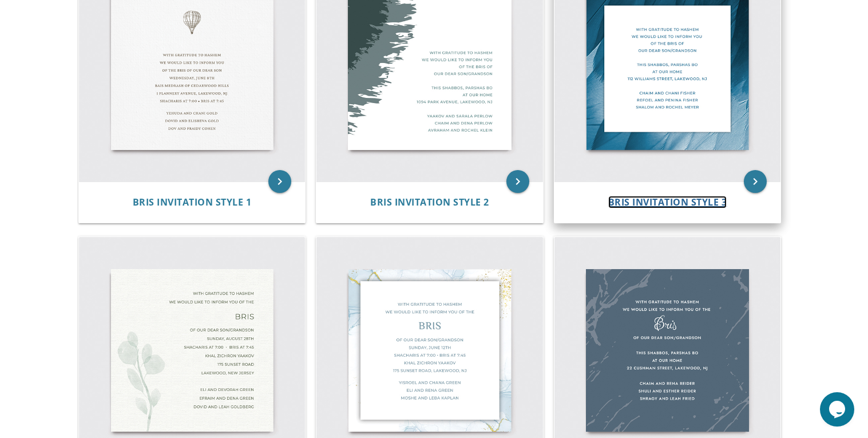
click at [661, 200] on span "Bris Invitation Style 3" at bounding box center [667, 202] width 119 height 13
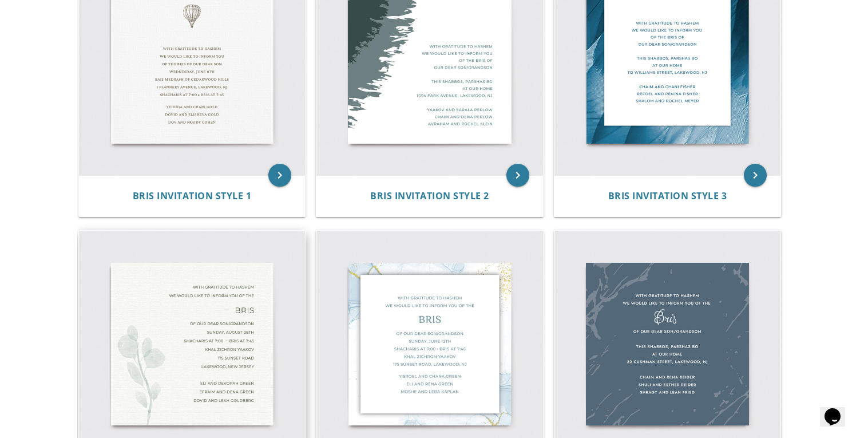
scroll to position [362, 0]
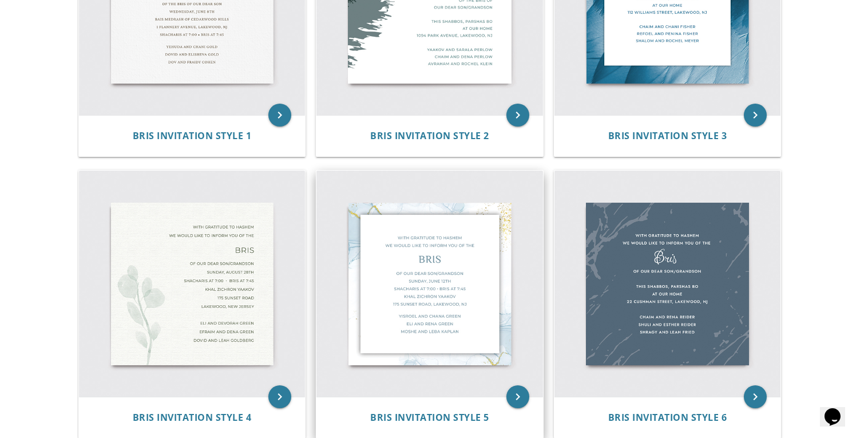
click at [434, 306] on img at bounding box center [429, 284] width 227 height 227
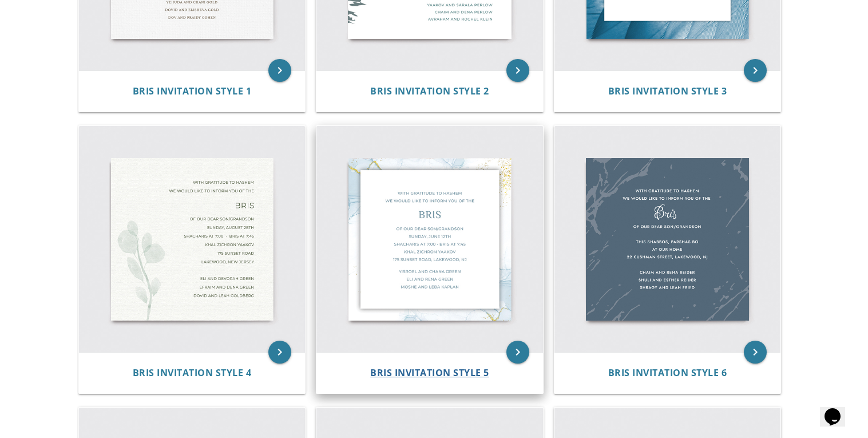
scroll to position [461, 0]
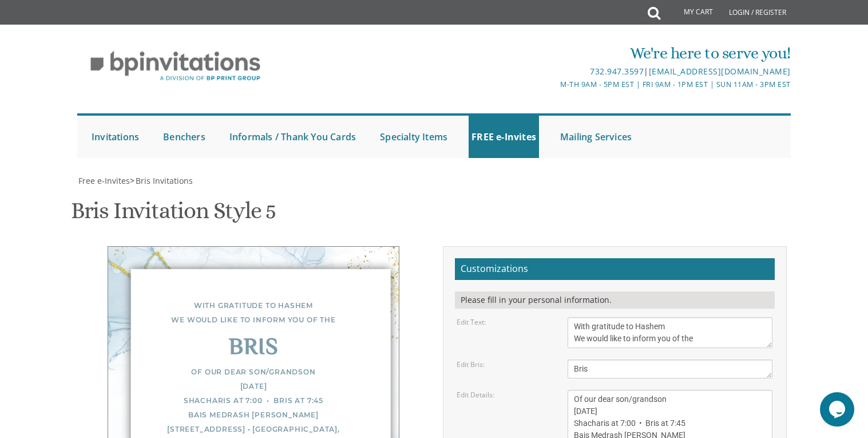
scroll to position [148, 0]
drag, startPoint x: 584, startPoint y: 220, endPoint x: 498, endPoint y: 211, distance: 86.3
click at [500, 359] on div "Edit Bris: Bris" at bounding box center [614, 368] width 333 height 19
type textarea "Vacht"
click at [428, 246] on div "With gratitude to Hashem We would like to inform you of the Bris Of our dear so…" at bounding box center [253, 407] width 361 height 322
